Goal: Task Accomplishment & Management: Manage account settings

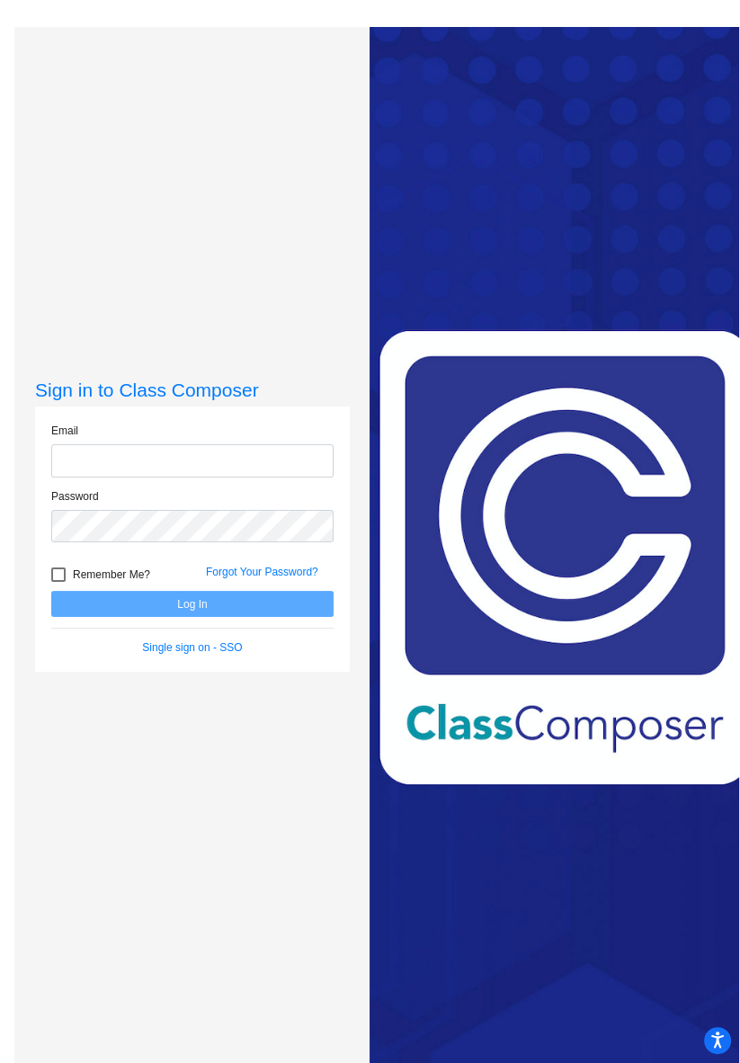
click at [202, 478] on input "email" at bounding box center [192, 460] width 282 height 33
type input "[EMAIL_ADDRESS][DOMAIN_NAME]"
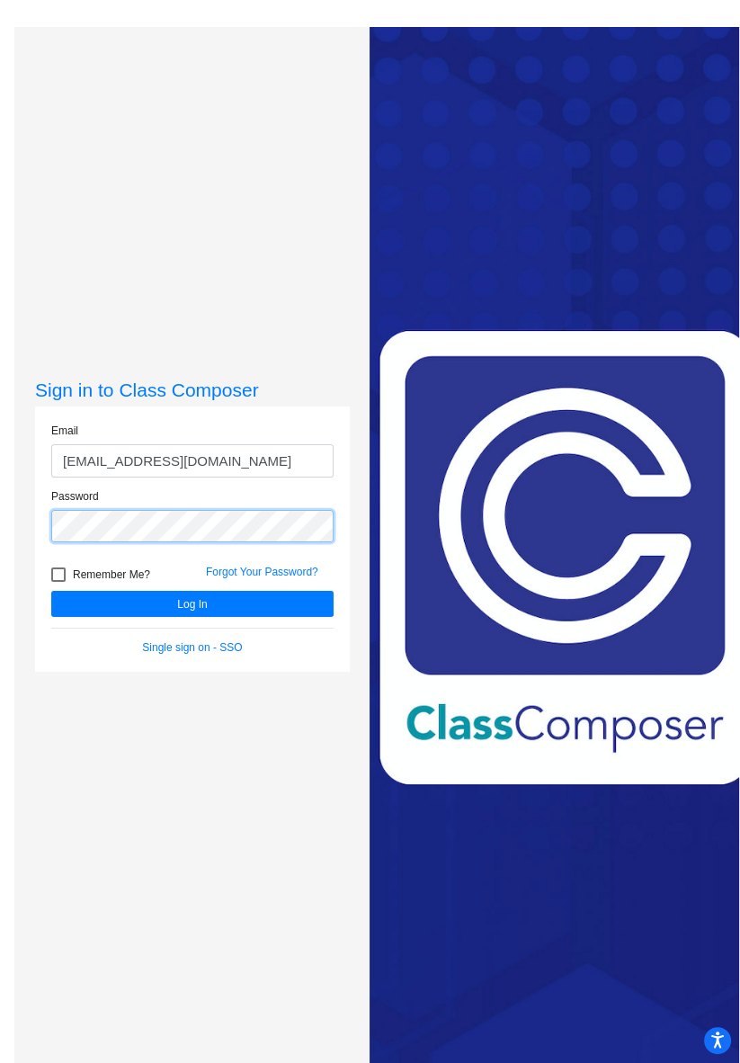
scroll to position [27, 0]
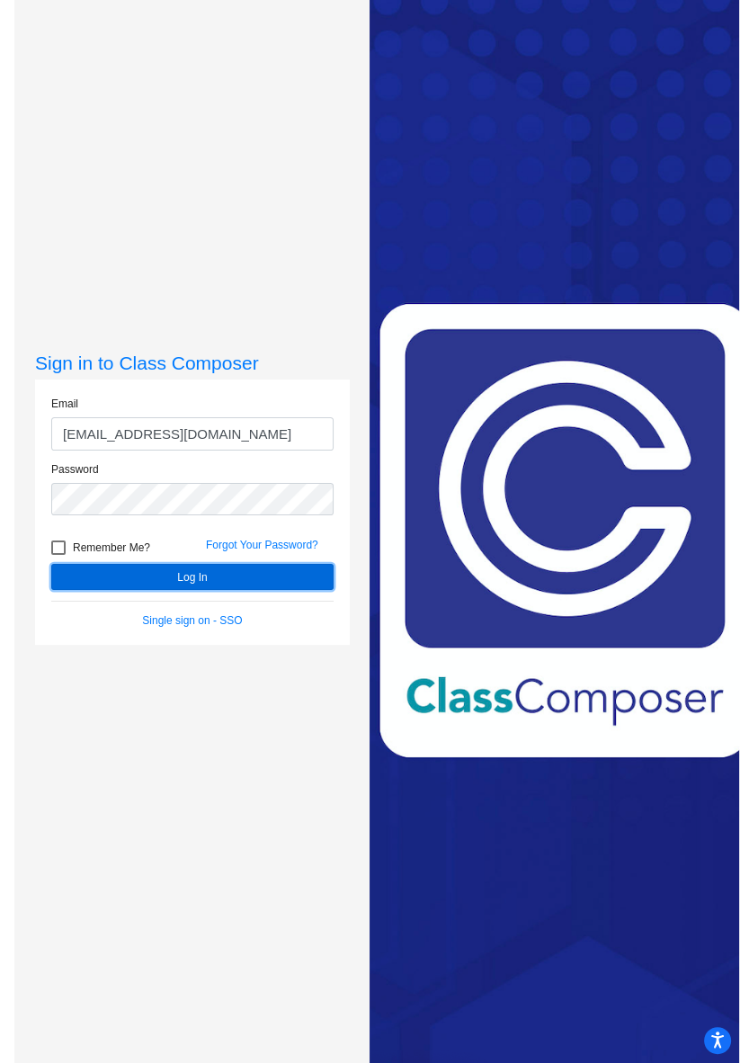
click at [239, 590] on button "Log In" at bounding box center [192, 577] width 282 height 26
click at [193, 590] on button "Log In" at bounding box center [192, 577] width 282 height 26
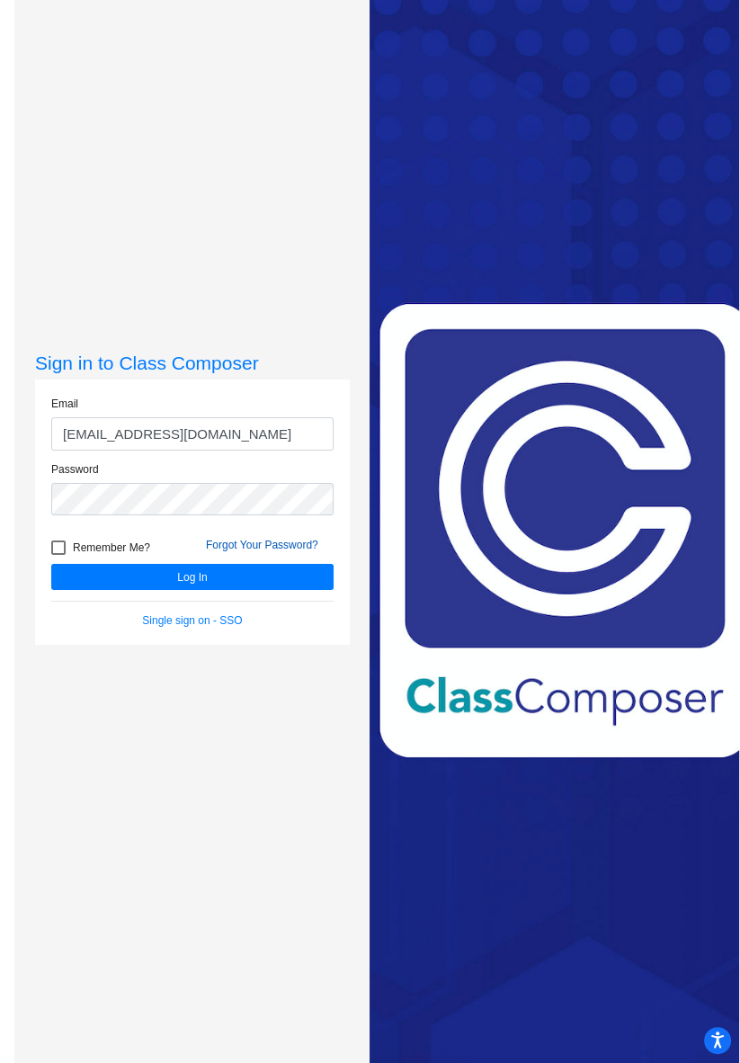
click at [286, 551] on link "Forgot Your Password?" at bounding box center [262, 545] width 112 height 13
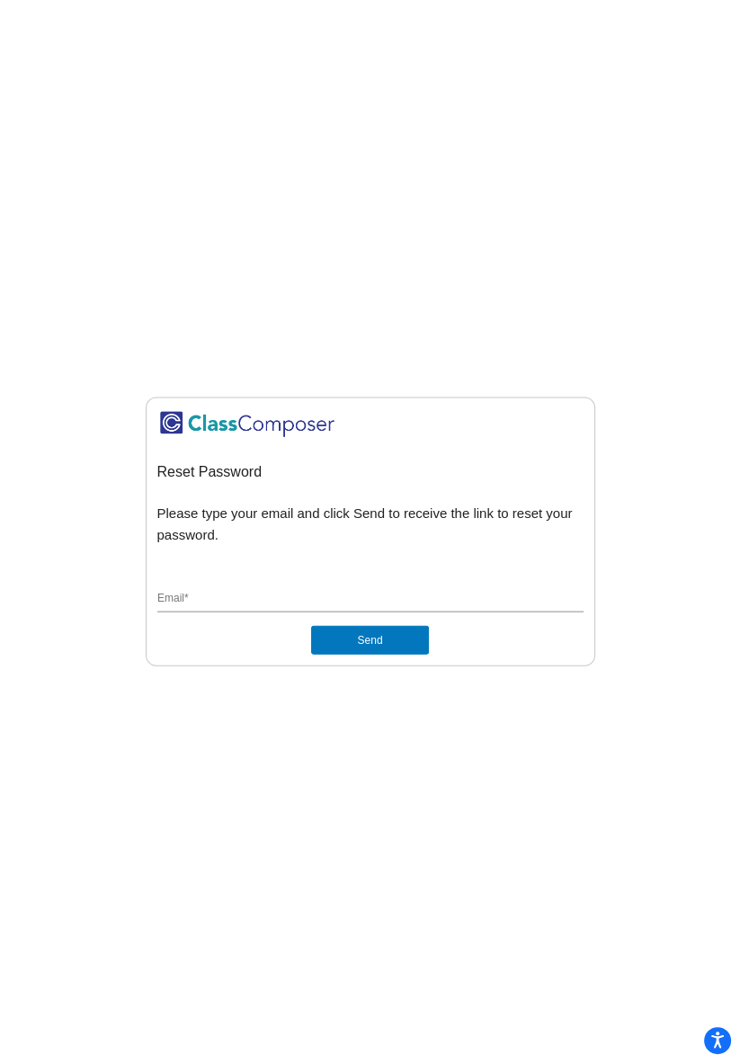
click at [217, 607] on input "Email *" at bounding box center [370, 599] width 426 height 16
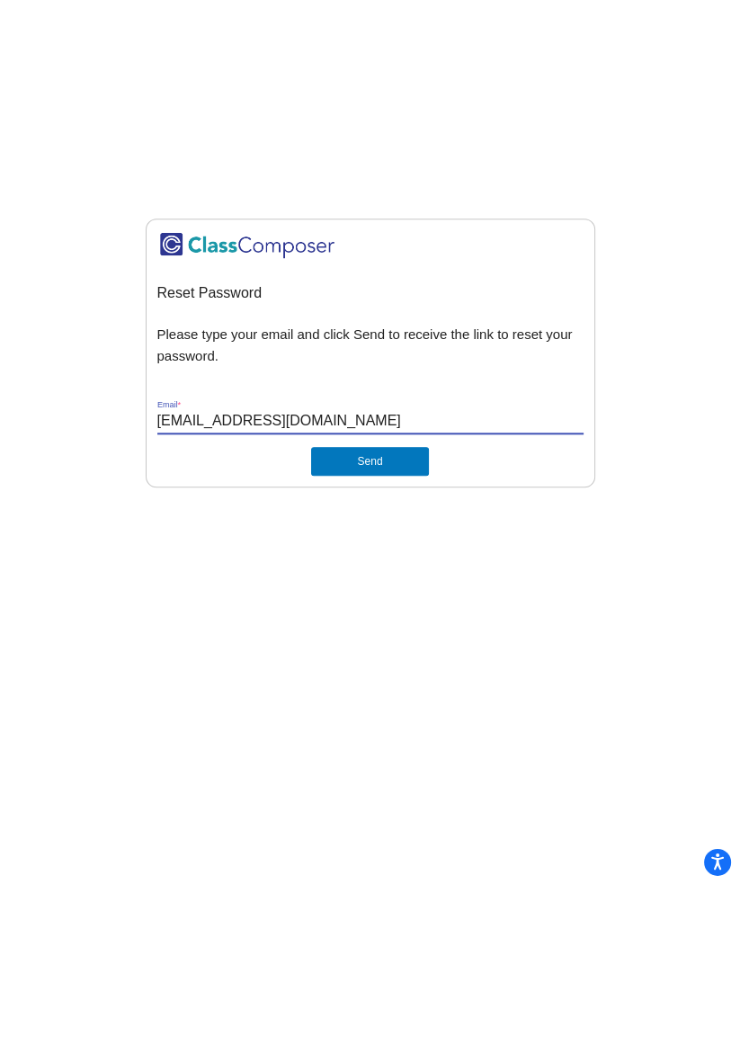
type input "[EMAIL_ADDRESS][DOMAIN_NAME]"
click at [386, 654] on button "Send" at bounding box center [369, 639] width 117 height 29
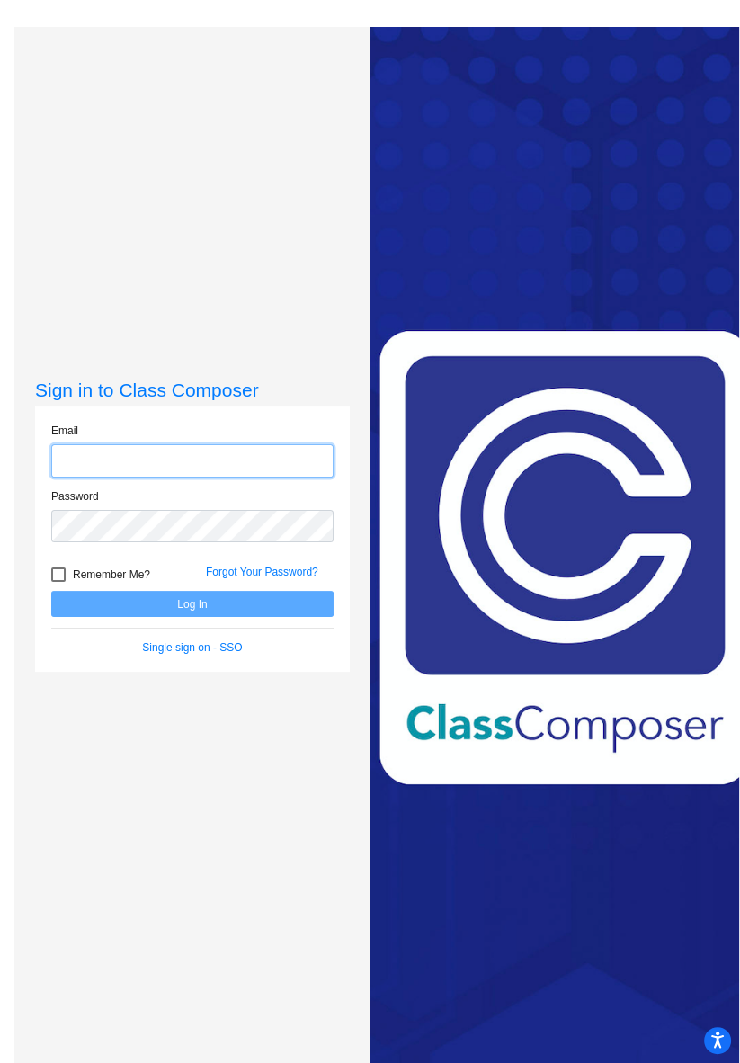
click at [227, 478] on input "email" at bounding box center [192, 460] width 282 height 33
type input "[EMAIL_ADDRESS][DOMAIN_NAME]"
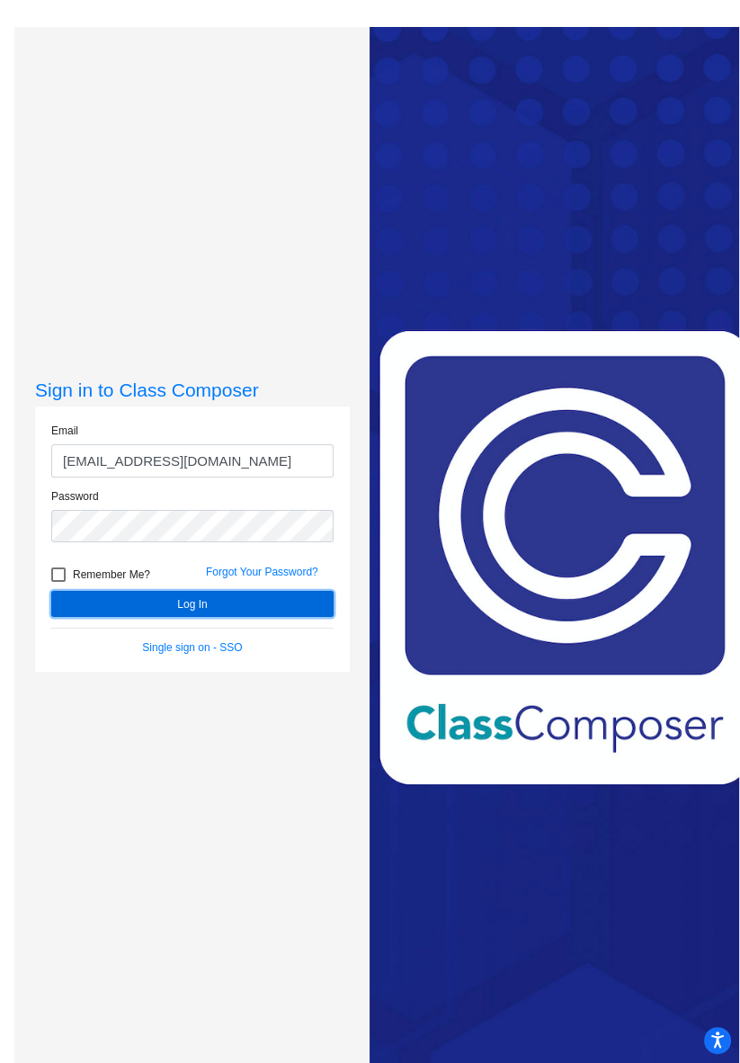
click at [250, 617] on button "Log In" at bounding box center [192, 604] width 282 height 26
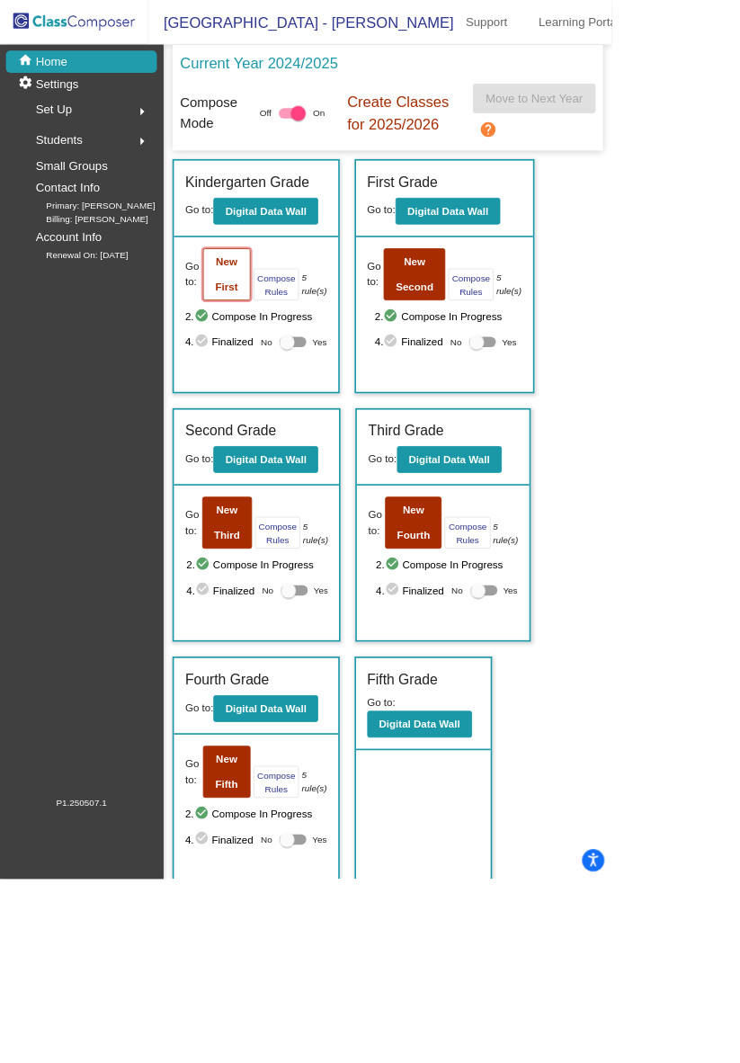
click at [285, 328] on button "New First" at bounding box center [275, 331] width 58 height 63
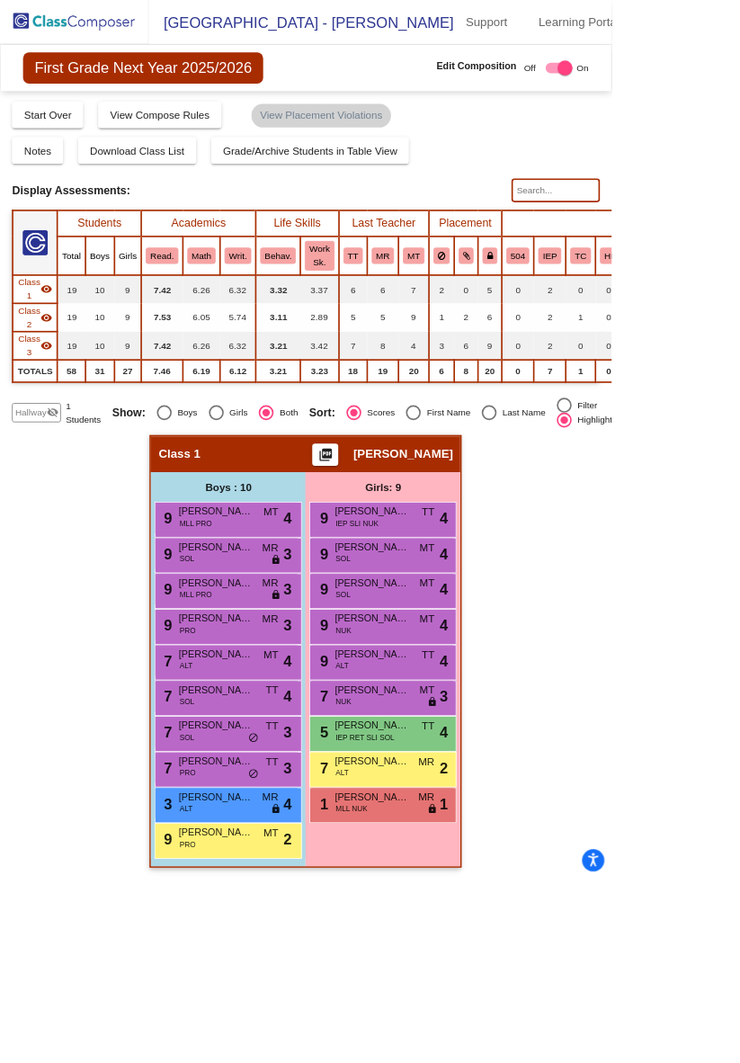
click at [107, 31] on img at bounding box center [90, 26] width 180 height 53
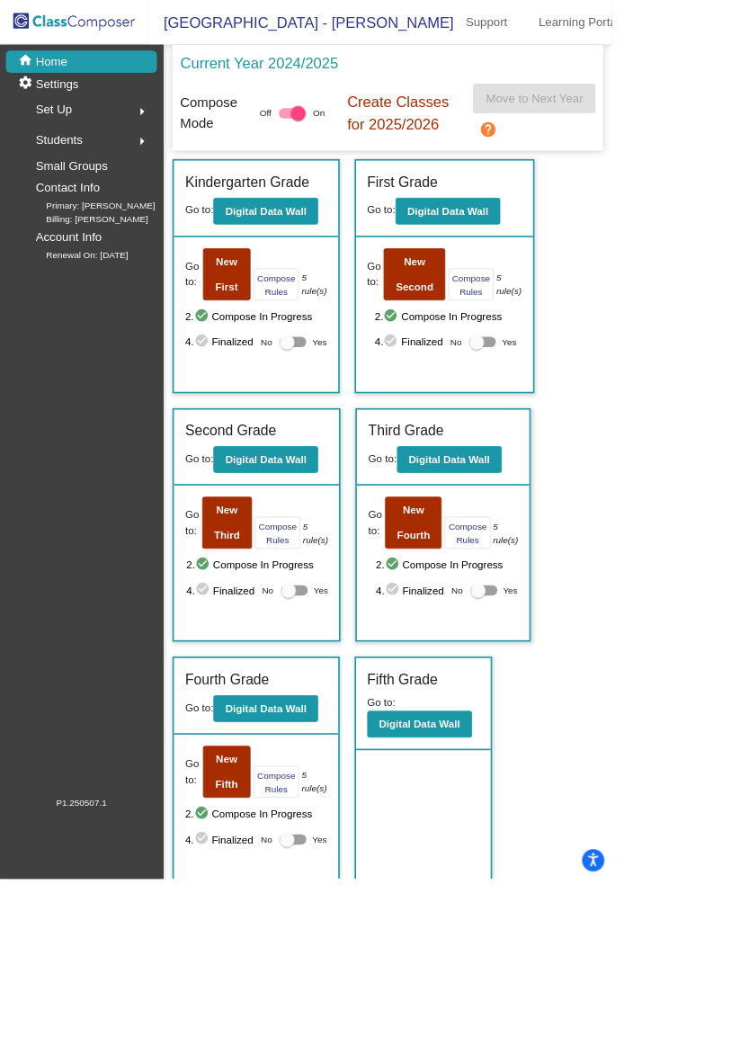
click at [358, 408] on div at bounding box center [354, 414] width 32 height 13
click at [347, 420] on input "Yes" at bounding box center [346, 420] width 1 height 1
checkbox input "true"
click at [581, 412] on div at bounding box center [577, 414] width 18 height 18
click at [577, 420] on input "Yes" at bounding box center [576, 420] width 1 height 1
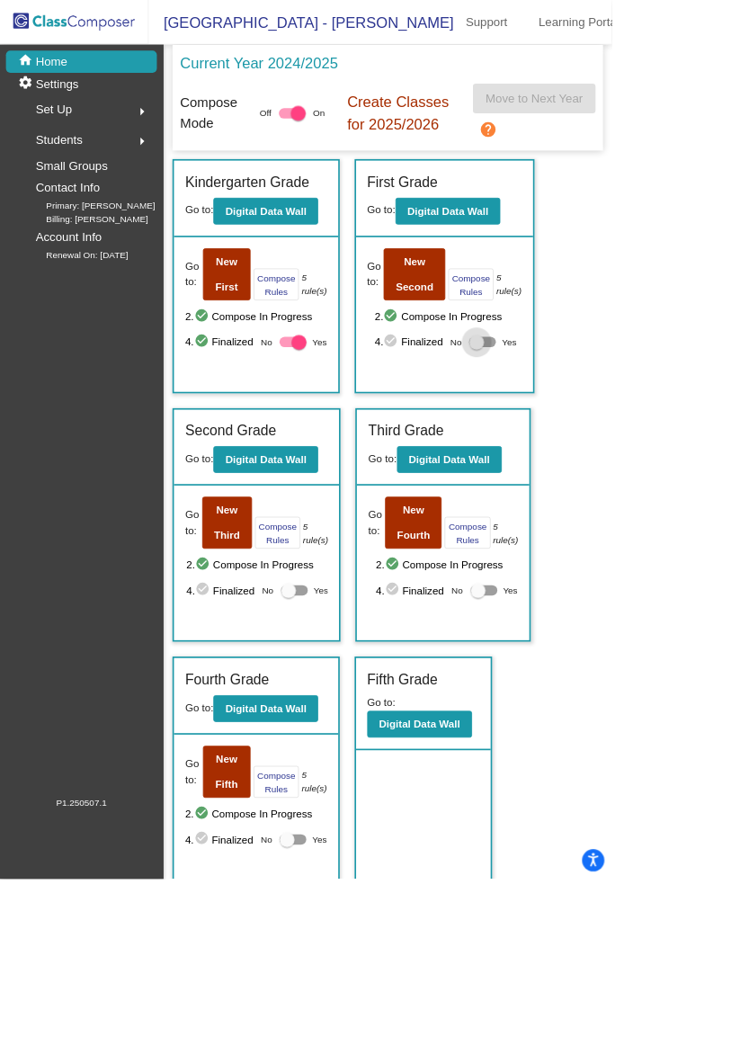
checkbox input "true"
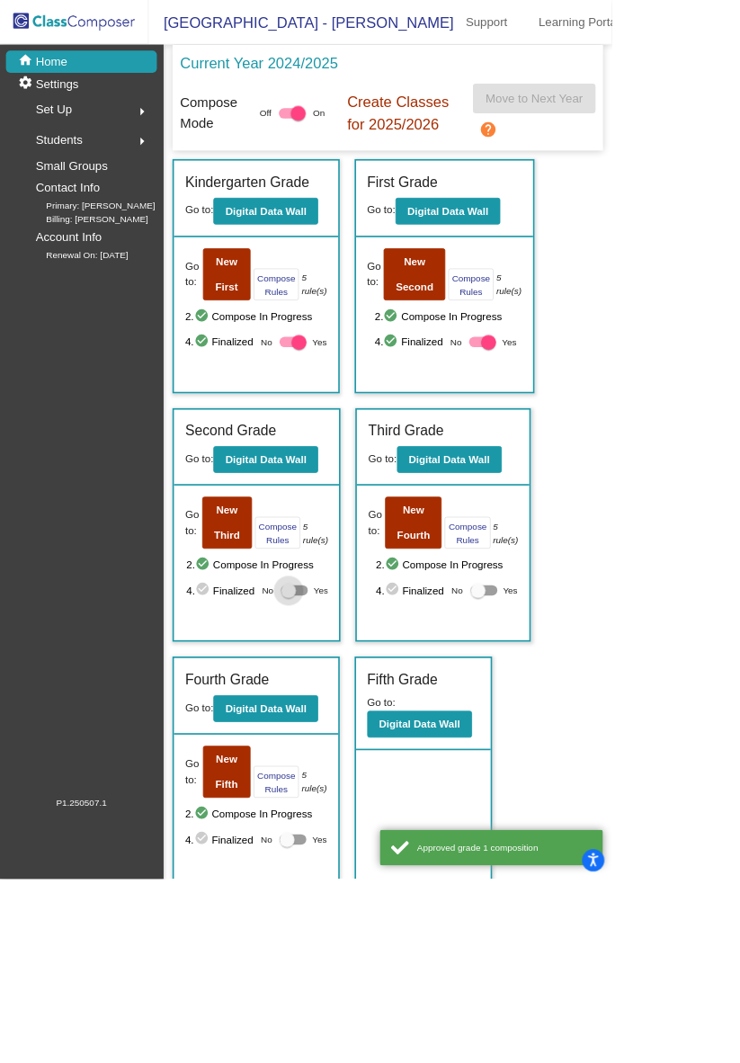
click at [356, 708] on div at bounding box center [356, 714] width 32 height 13
click at [349, 721] on input "Yes" at bounding box center [348, 721] width 1 height 1
checkbox input "true"
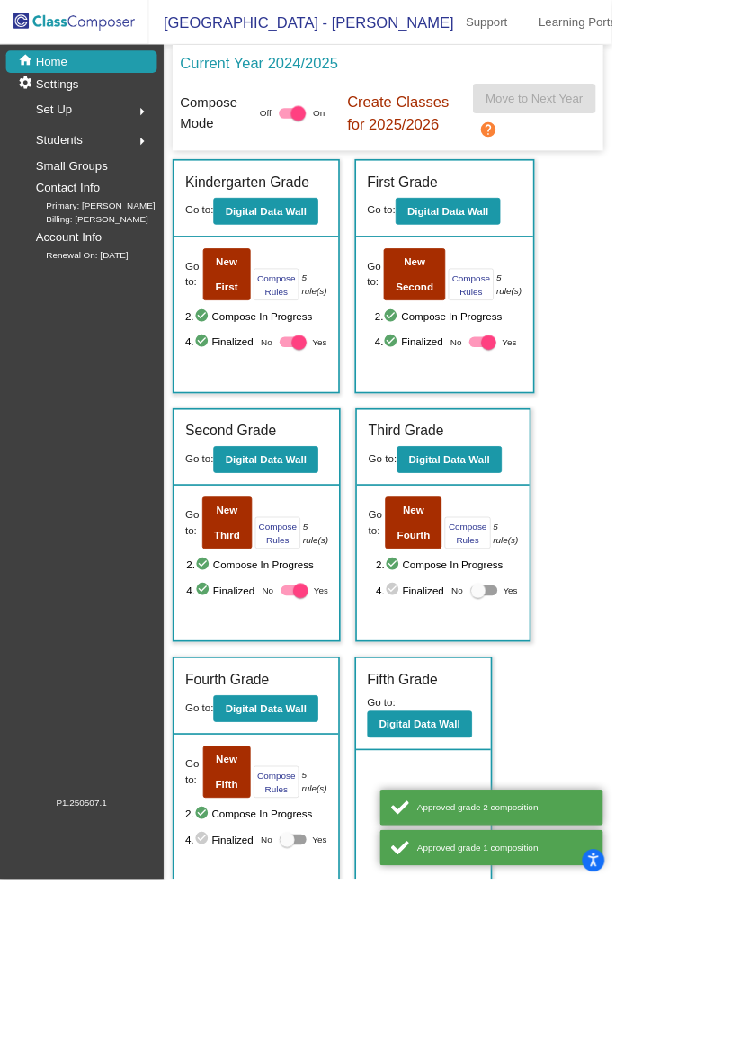
click at [579, 712] on div at bounding box center [585, 714] width 32 height 13
click at [578, 721] on input "Yes" at bounding box center [578, 721] width 1 height 1
checkbox input "true"
click at [354, 1008] on div at bounding box center [347, 1016] width 18 height 18
click at [347, 1022] on input "Yes" at bounding box center [346, 1022] width 1 height 1
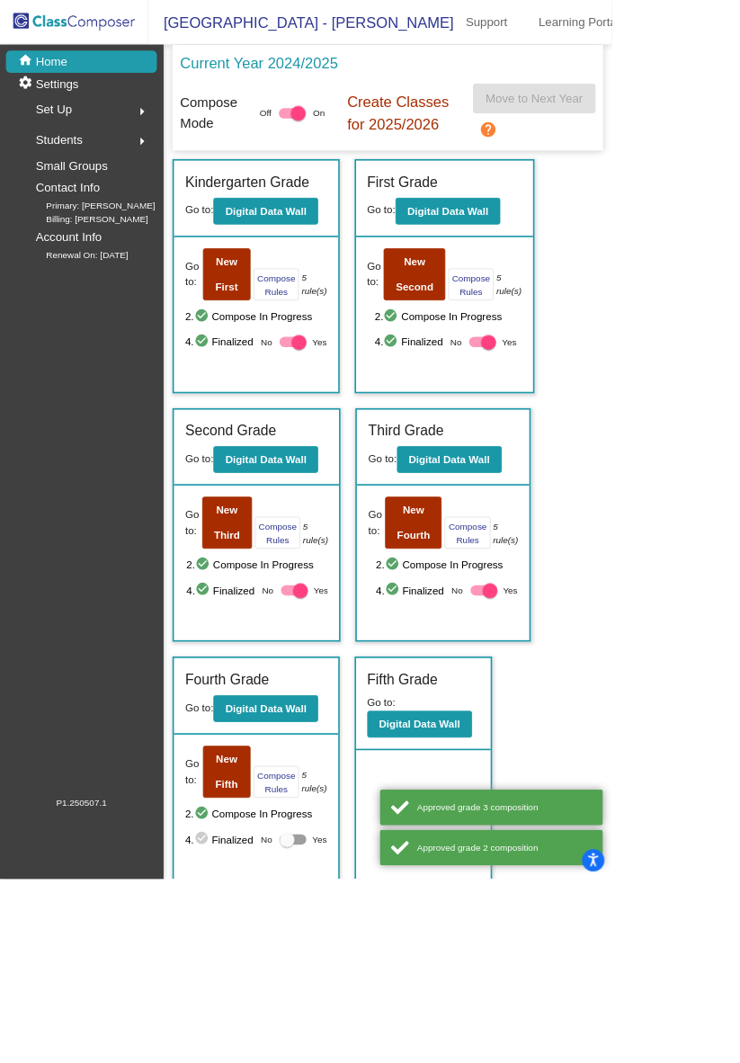
checkbox input "true"
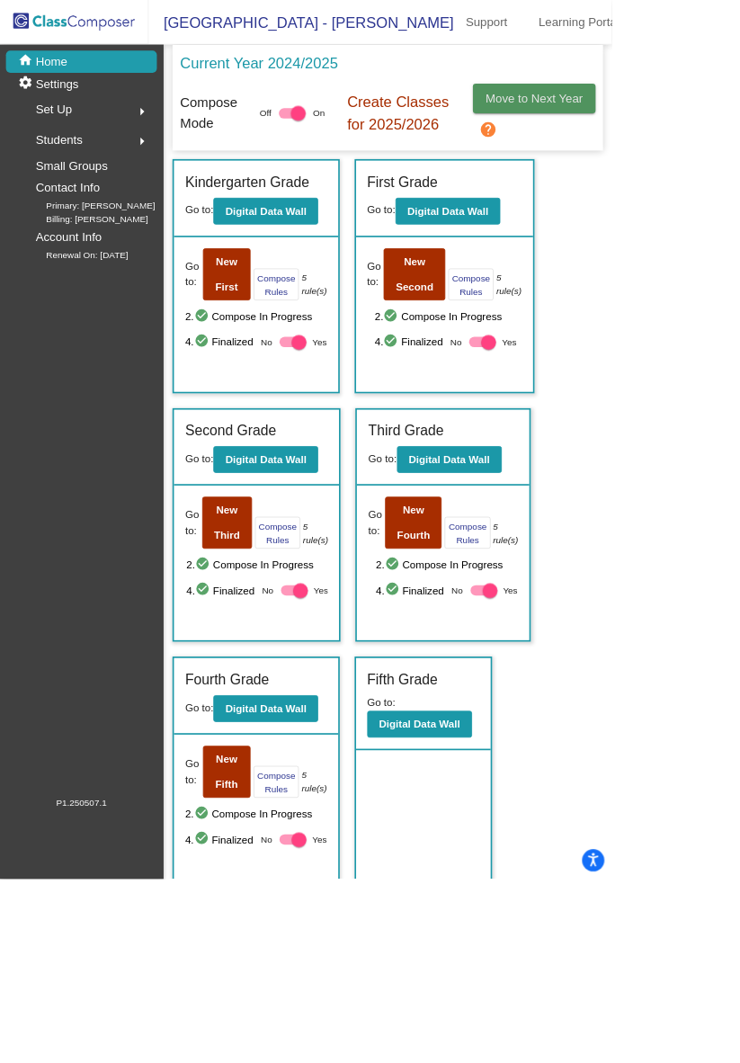
click at [667, 132] on button "Move to Next Year" at bounding box center [646, 119] width 148 height 36
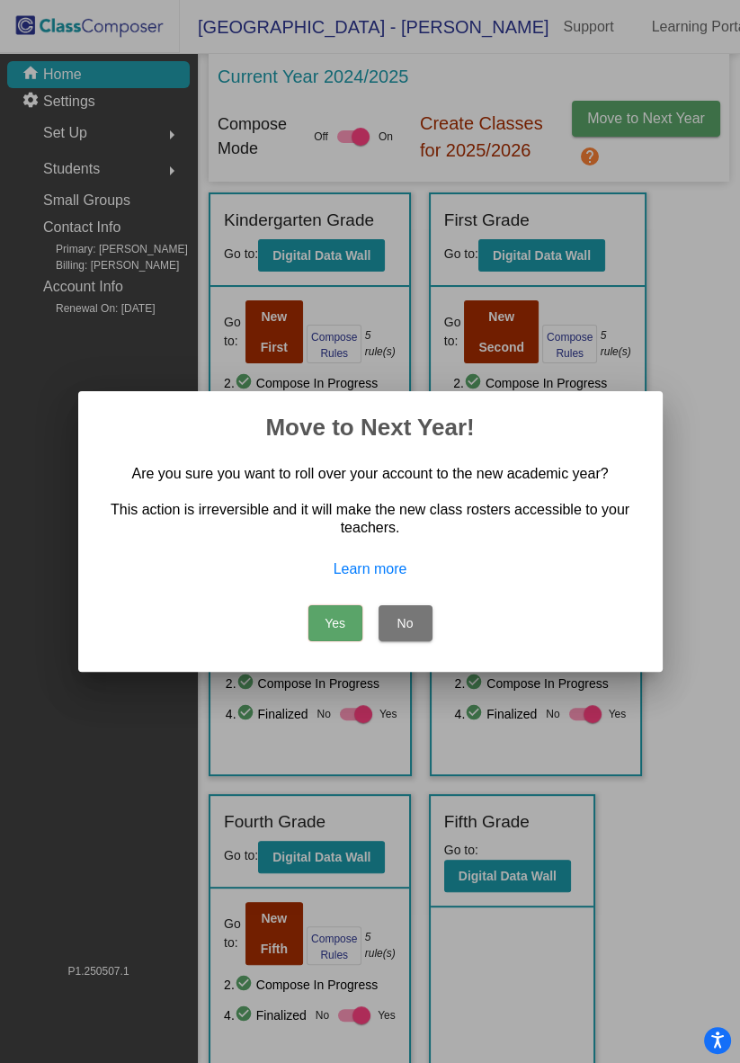
click at [340, 624] on button "Yes" at bounding box center [336, 623] width 54 height 36
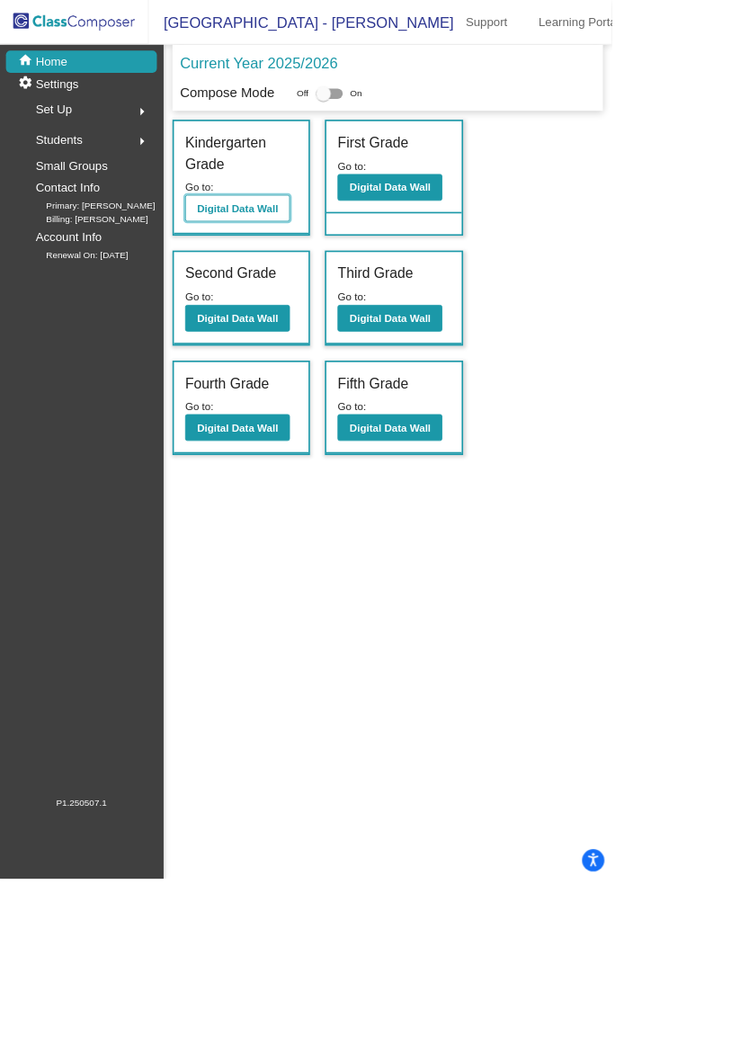
click at [312, 254] on b "Digital Data Wall" at bounding box center [287, 252] width 98 height 14
click at [483, 228] on b "Digital Data Wall" at bounding box center [472, 226] width 98 height 14
click at [397, 112] on div at bounding box center [391, 113] width 18 height 18
click at [391, 120] on input "checkbox" at bounding box center [390, 120] width 1 height 1
checkbox input "true"
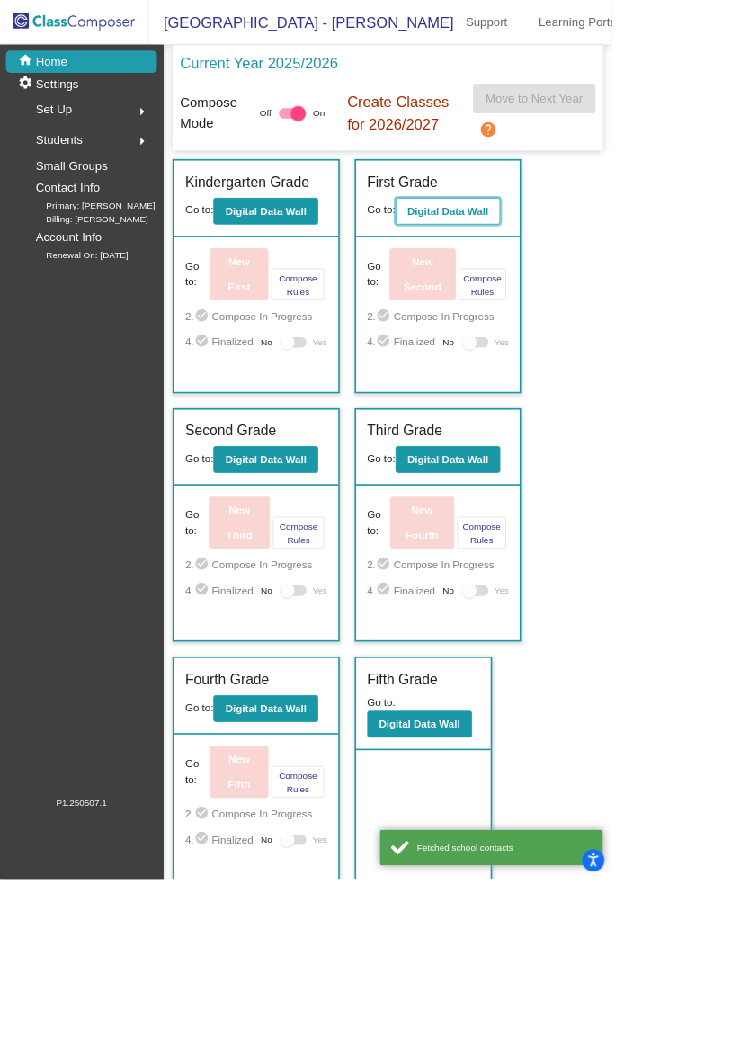
click at [564, 257] on b "Digital Data Wall" at bounding box center [542, 255] width 98 height 14
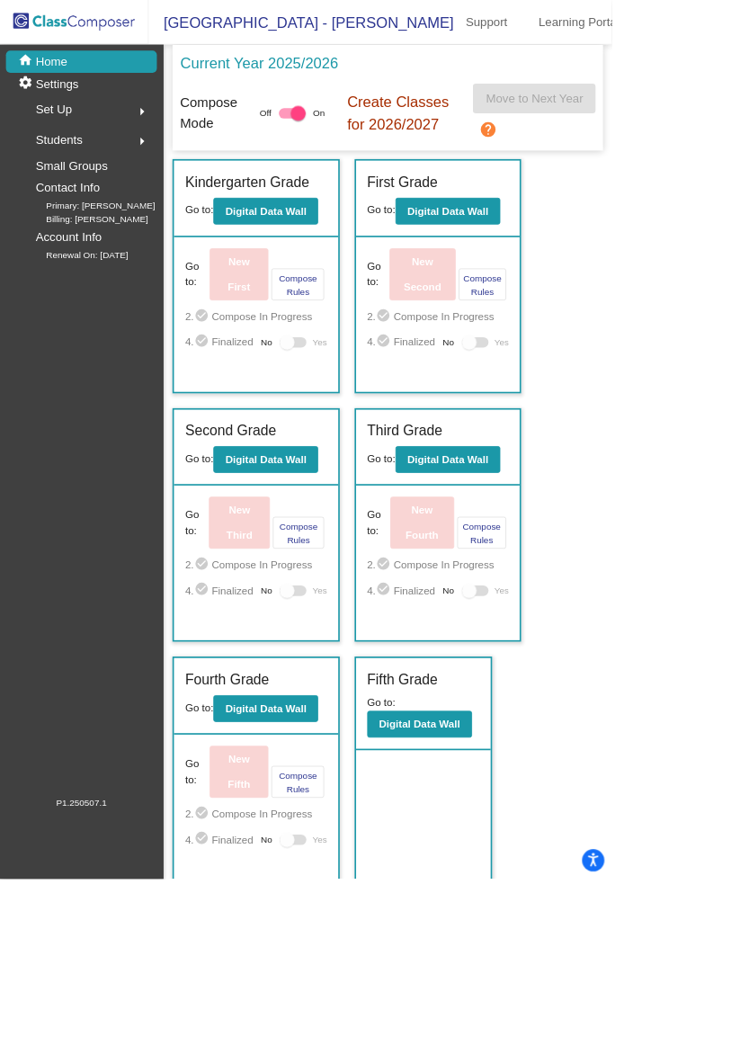
click at [356, 139] on div at bounding box center [361, 137] width 18 height 18
click at [346, 143] on input "checkbox" at bounding box center [345, 143] width 1 height 1
checkbox input "false"
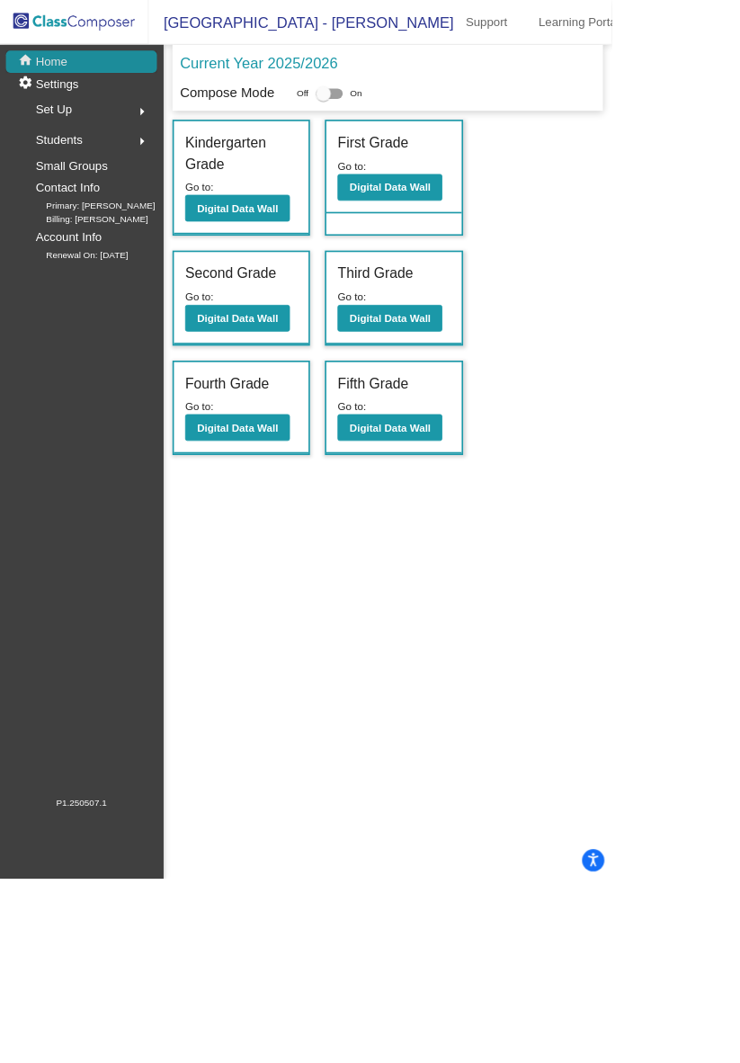
click at [128, 84] on div "home Home" at bounding box center [98, 74] width 183 height 27
click at [468, 231] on b "Digital Data Wall" at bounding box center [472, 226] width 98 height 14
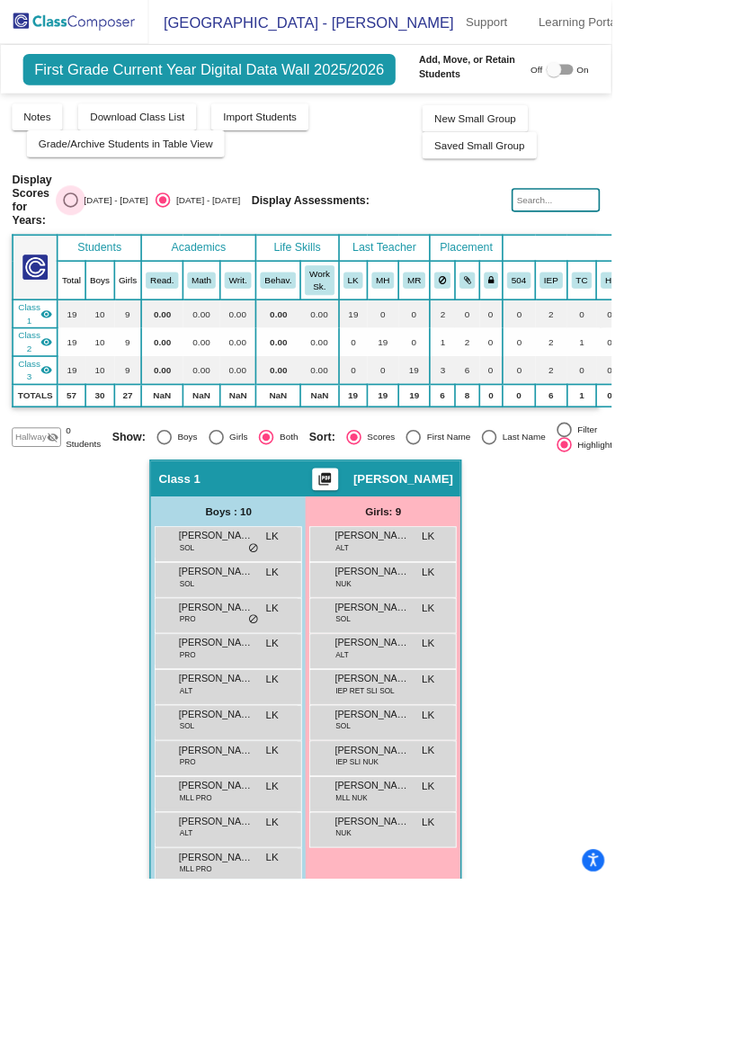
click at [85, 242] on div "Select an option" at bounding box center [85, 242] width 0 height 0
click at [85, 251] on input "[DATE] - [DATE]" at bounding box center [85, 251] width 1 height 1
radio input "true"
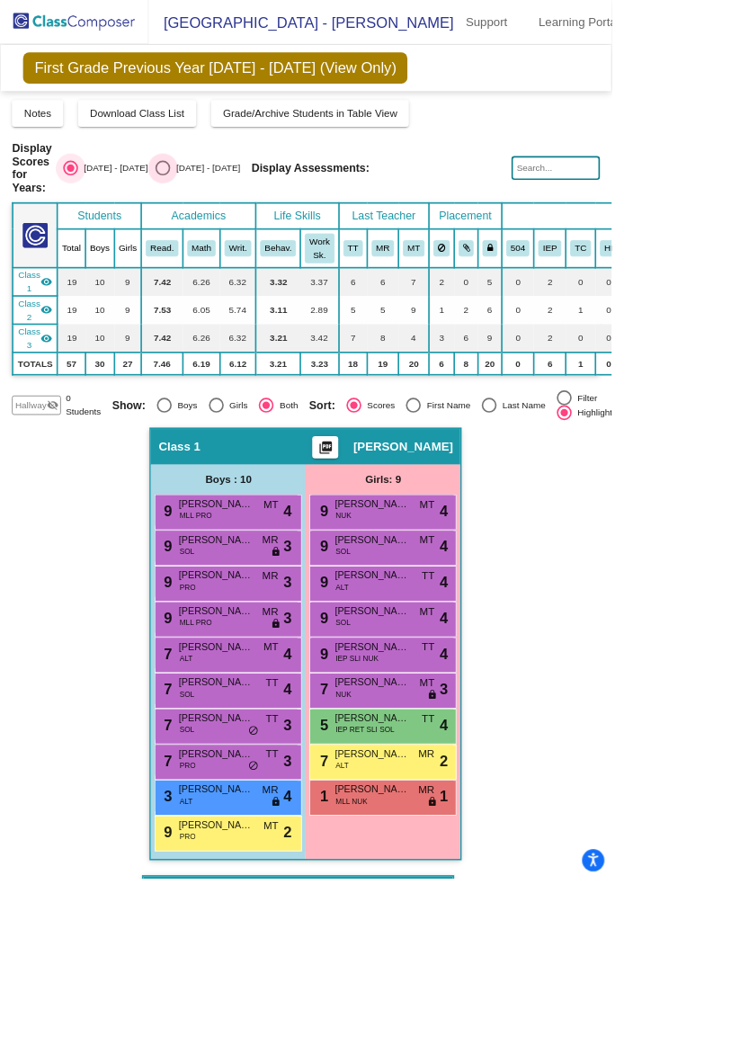
click at [188, 194] on div "Select an option" at bounding box center [197, 203] width 18 height 18
click at [196, 212] on input "[DATE] - [DATE]" at bounding box center [196, 212] width 1 height 1
radio input "true"
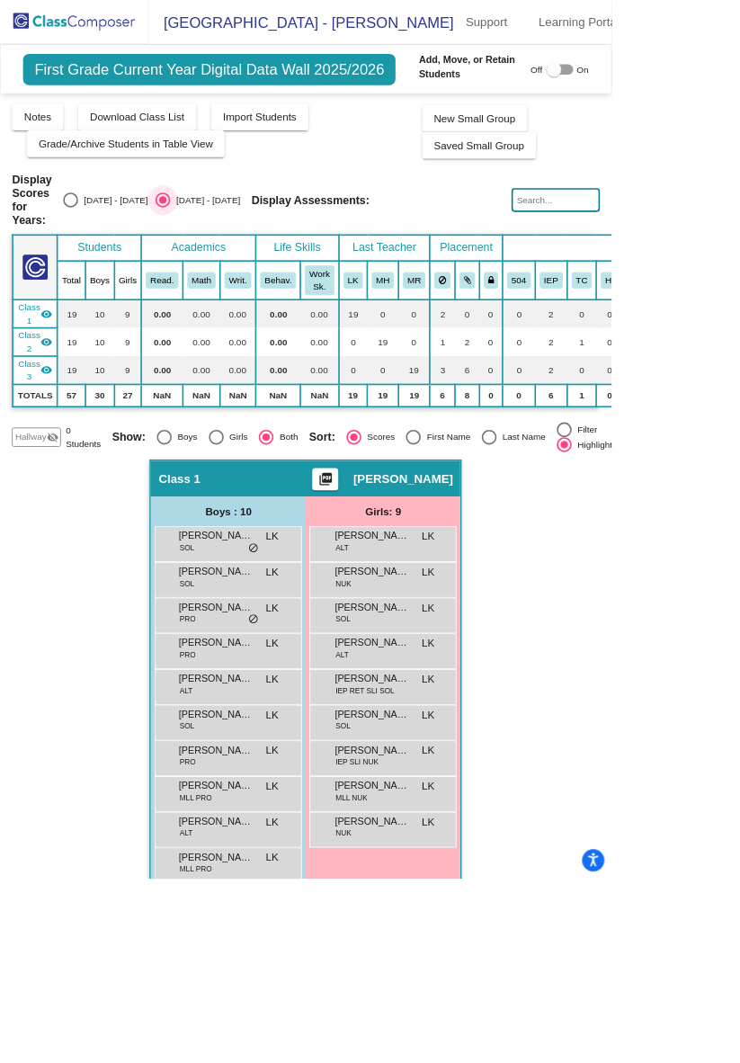
click at [85, 242] on div "Select an option" at bounding box center [85, 242] width 0 height 0
click at [85, 251] on input "[DATE] - [DATE]" at bounding box center [85, 251] width 1 height 1
radio input "true"
